Goal: Information Seeking & Learning: Learn about a topic

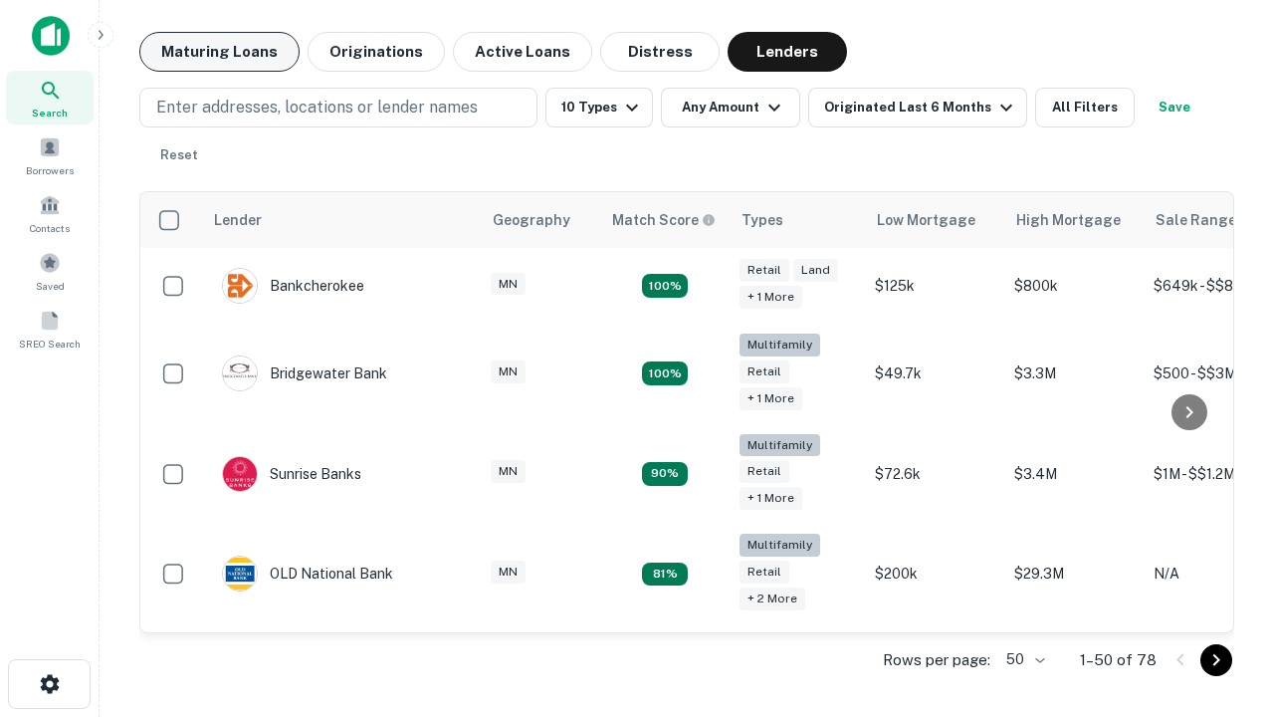
click at [219, 52] on button "Maturing Loans" at bounding box center [219, 52] width 160 height 40
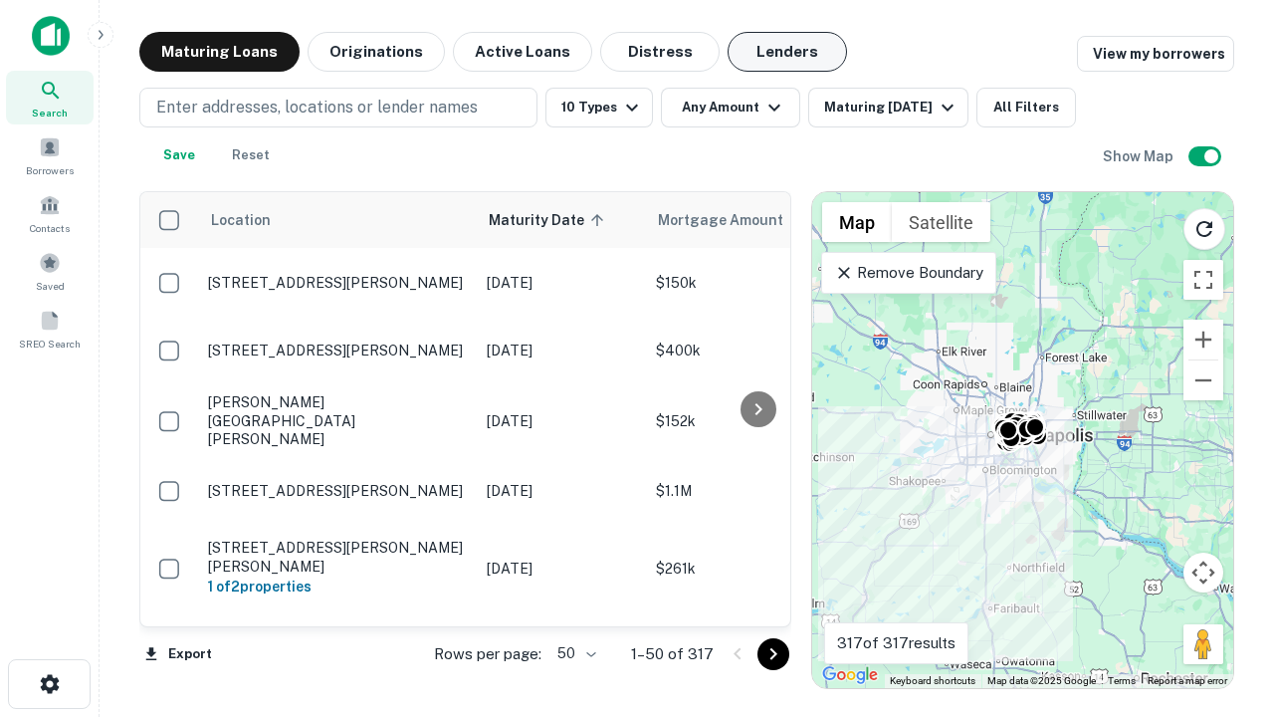
click at [787, 52] on button "Lenders" at bounding box center [786, 52] width 119 height 40
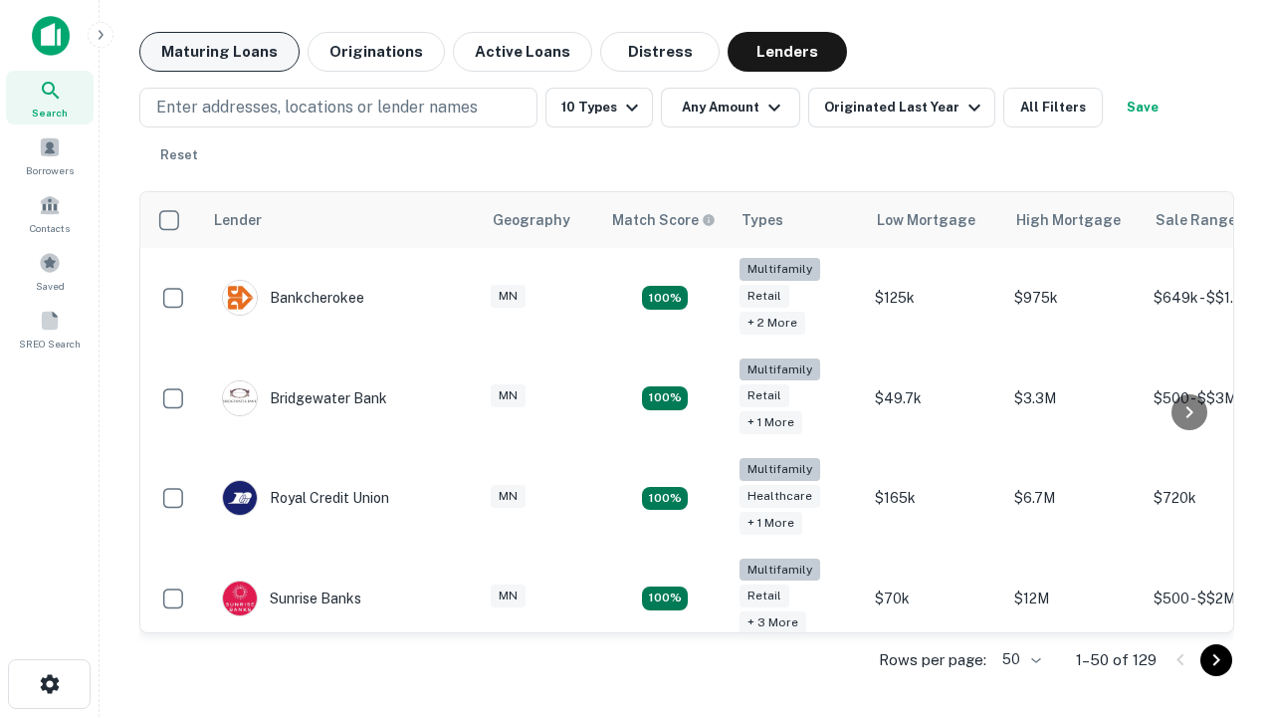
click at [219, 52] on button "Maturing Loans" at bounding box center [219, 52] width 160 height 40
